Goal: Information Seeking & Learning: Find specific fact

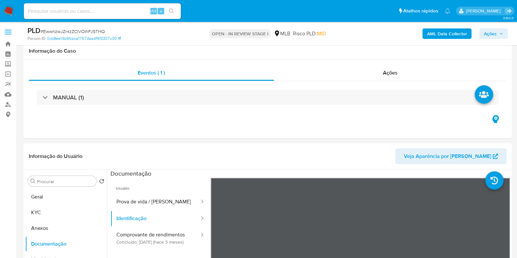
select select "10"
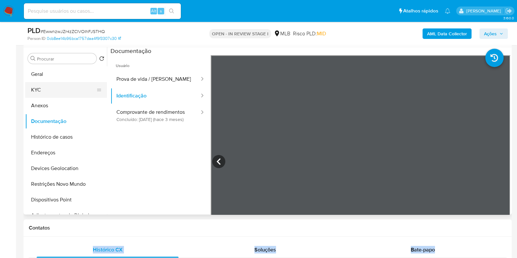
click at [50, 92] on button "KYC" at bounding box center [63, 90] width 77 height 16
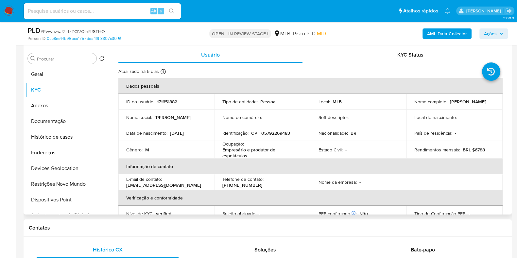
click at [275, 135] on p "CPF 05792269483" at bounding box center [270, 133] width 39 height 6
copy p "05792269483"
click at [281, 135] on p "CPF 05792269483" at bounding box center [270, 133] width 39 height 6
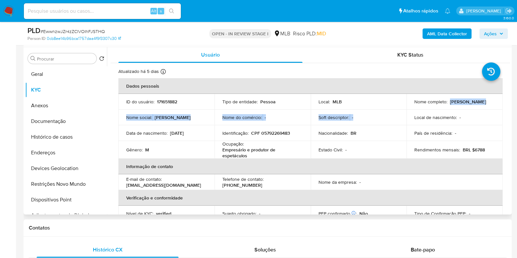
drag, startPoint x: 407, startPoint y: 102, endPoint x: 444, endPoint y: 112, distance: 38.3
click at [444, 112] on tbody "ID do usuário : 171651882 Tipo de entidade : Pessoa Local : MLB Nome completo :…" at bounding box center [310, 126] width 384 height 65
click at [450, 105] on p "[PERSON_NAME]" at bounding box center [468, 102] width 36 height 6
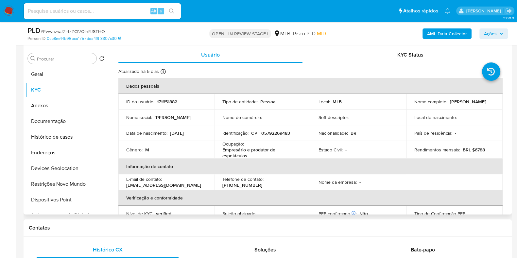
drag, startPoint x: 422, startPoint y: 111, endPoint x: 409, endPoint y: 103, distance: 15.0
click at [409, 103] on td "Nome completo : [PERSON_NAME]" at bounding box center [454, 102] width 96 height 16
copy p "[PERSON_NAME]"
